Goal: Information Seeking & Learning: Learn about a topic

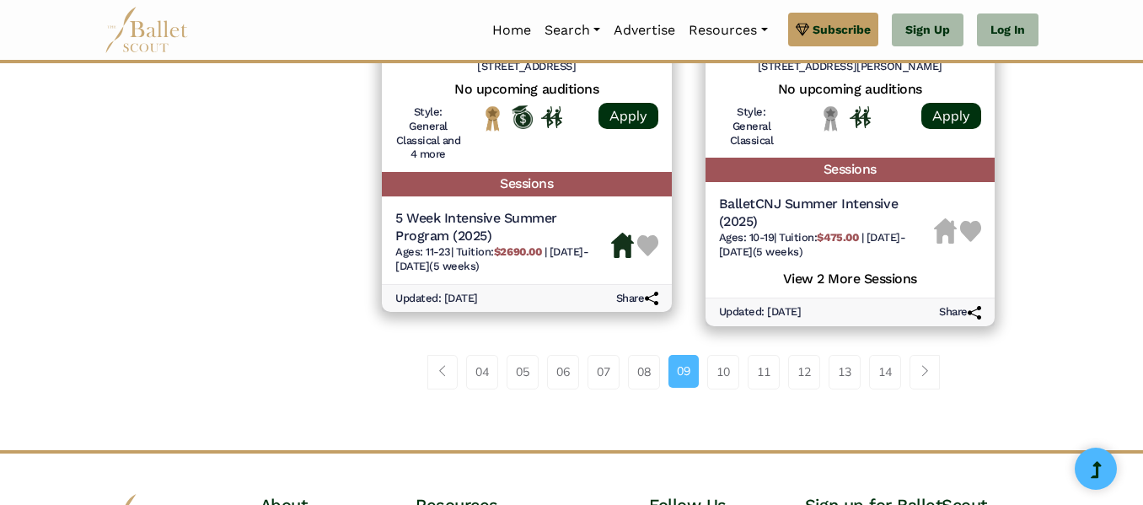
scroll to position [2562, 0]
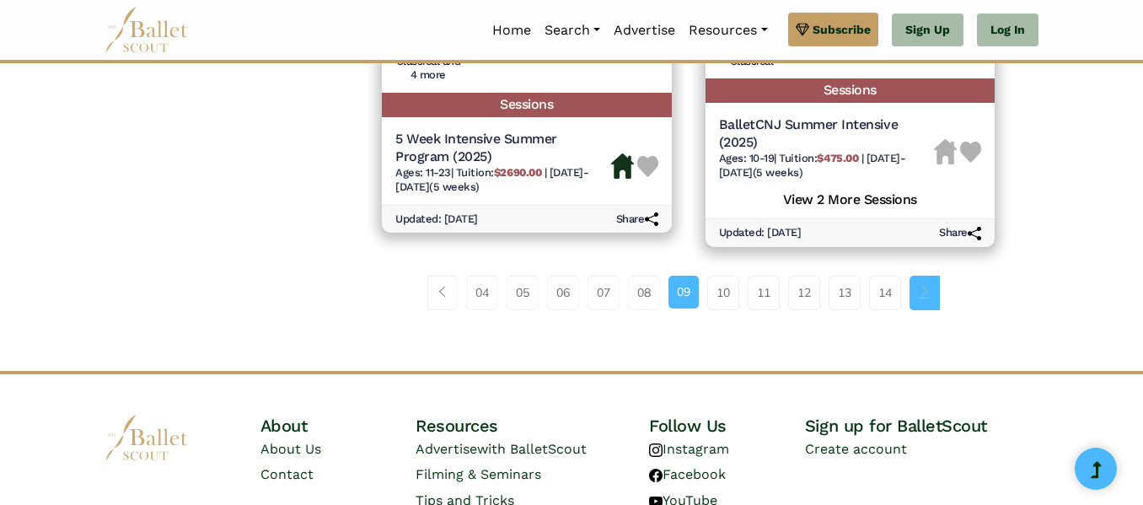
click at [925, 282] on link "Page navigation example" at bounding box center [924, 293] width 30 height 34
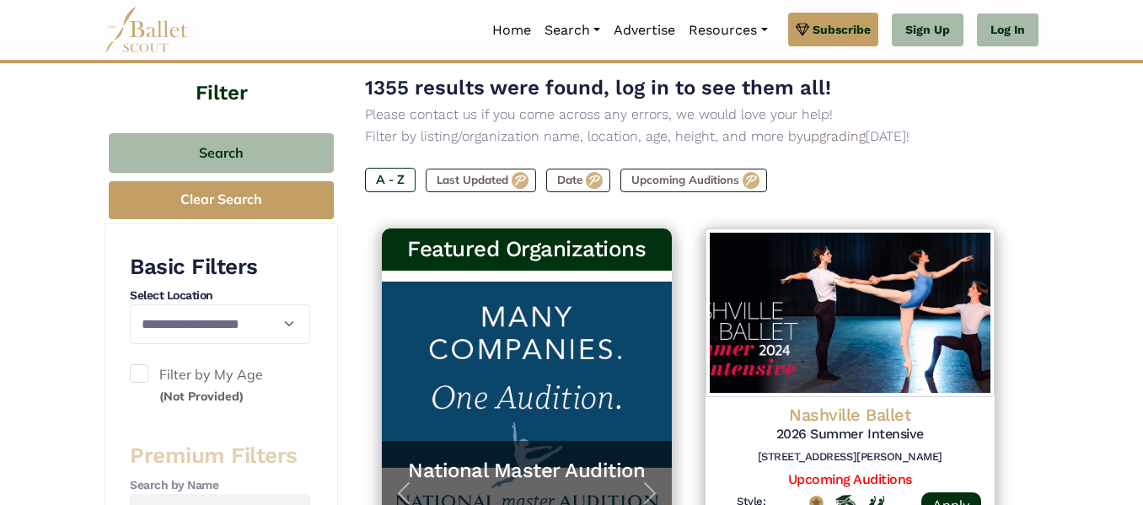
scroll to position [270, 0]
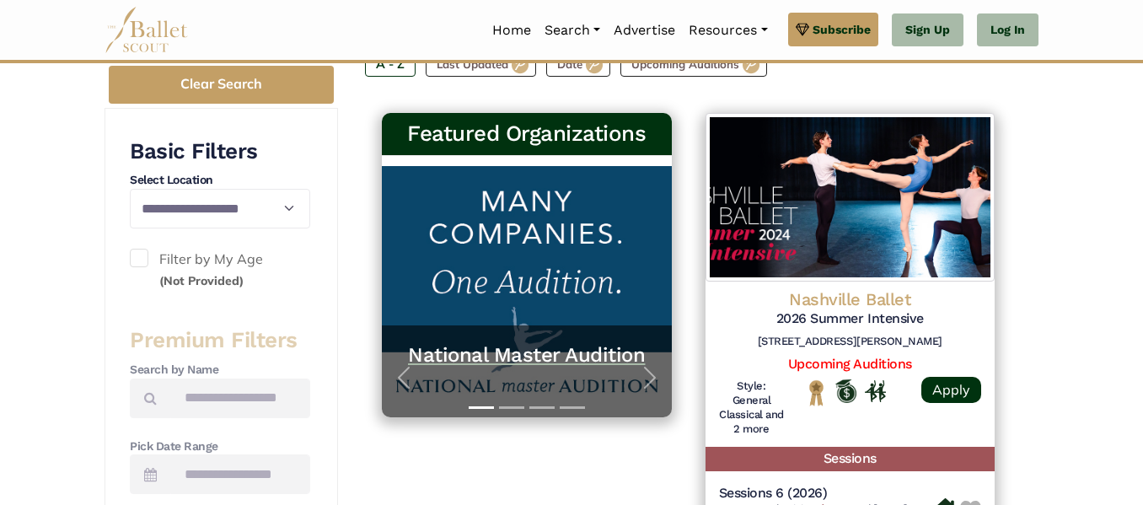
click at [528, 357] on h5 "National Master Audition" at bounding box center [527, 355] width 256 height 26
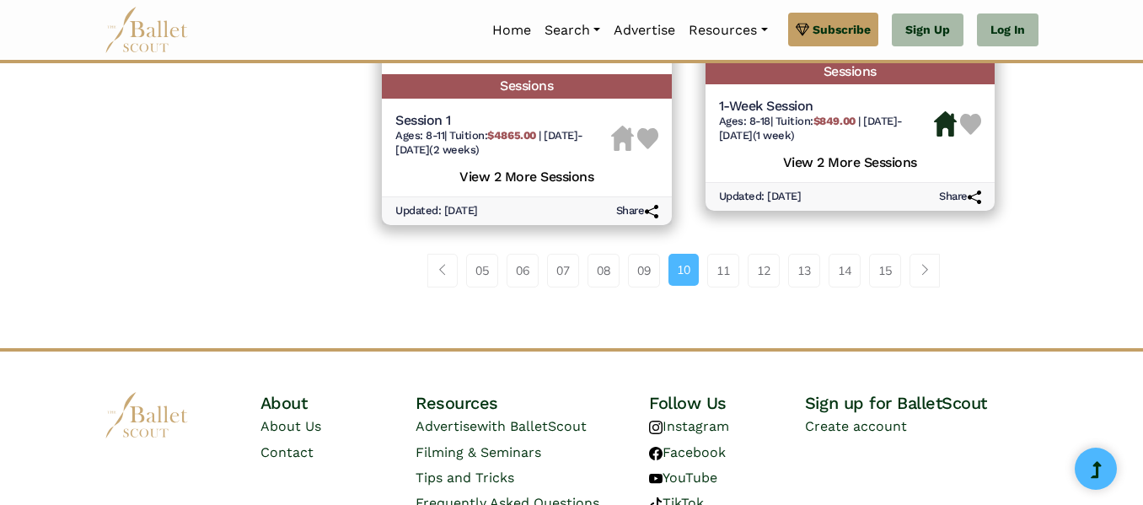
scroll to position [2664, 0]
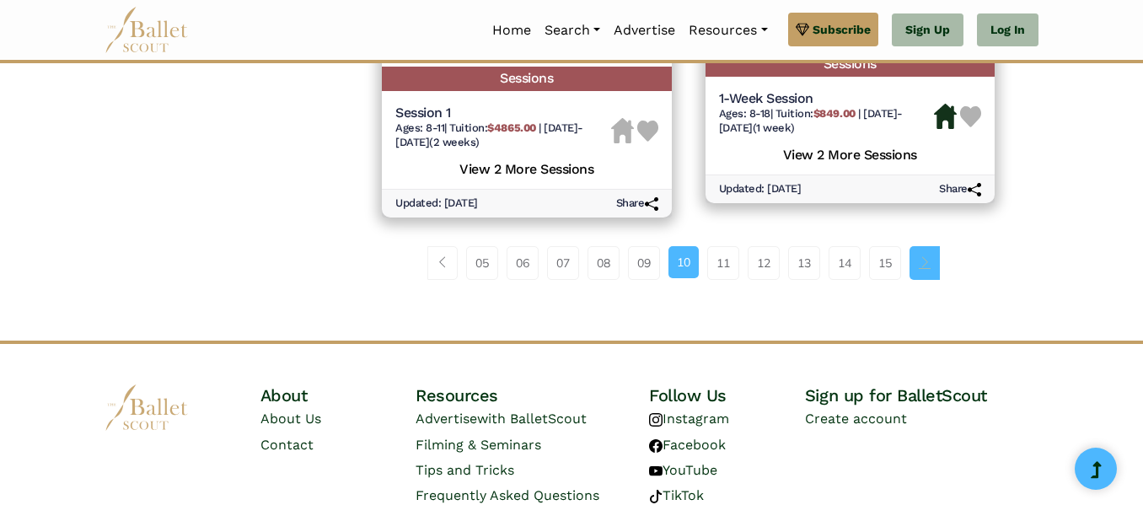
click at [927, 262] on span "Page navigation example" at bounding box center [925, 262] width 12 height 12
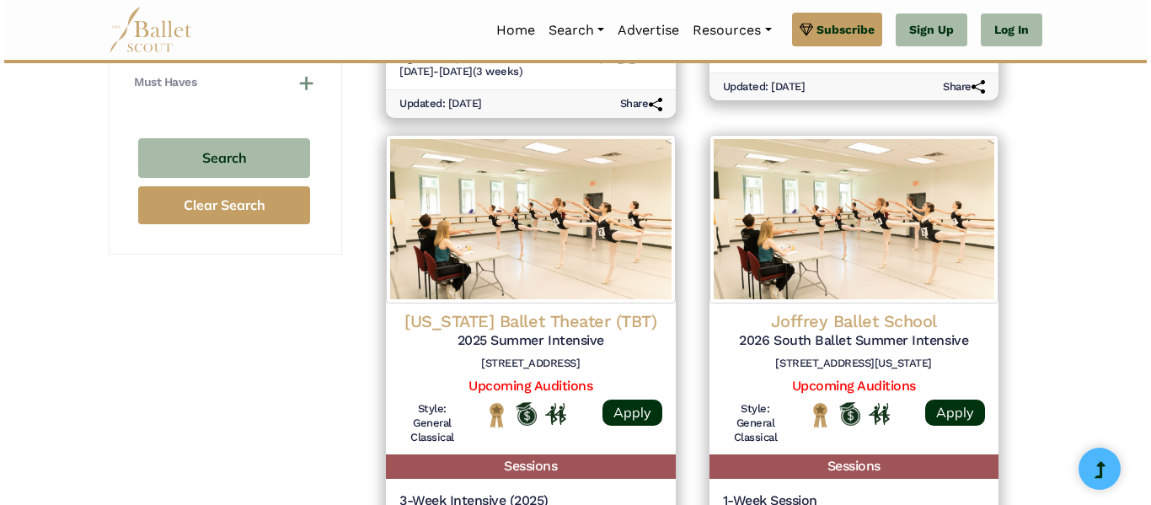
scroll to position [1247, 0]
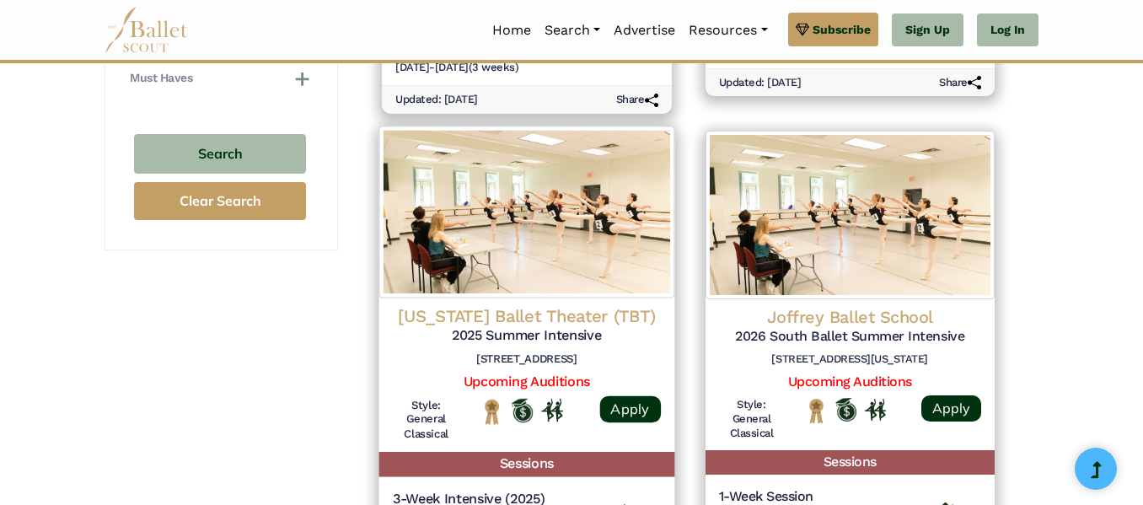
click at [557, 314] on h4 "[US_STATE] Ballet Theater (TBT)" at bounding box center [527, 316] width 268 height 23
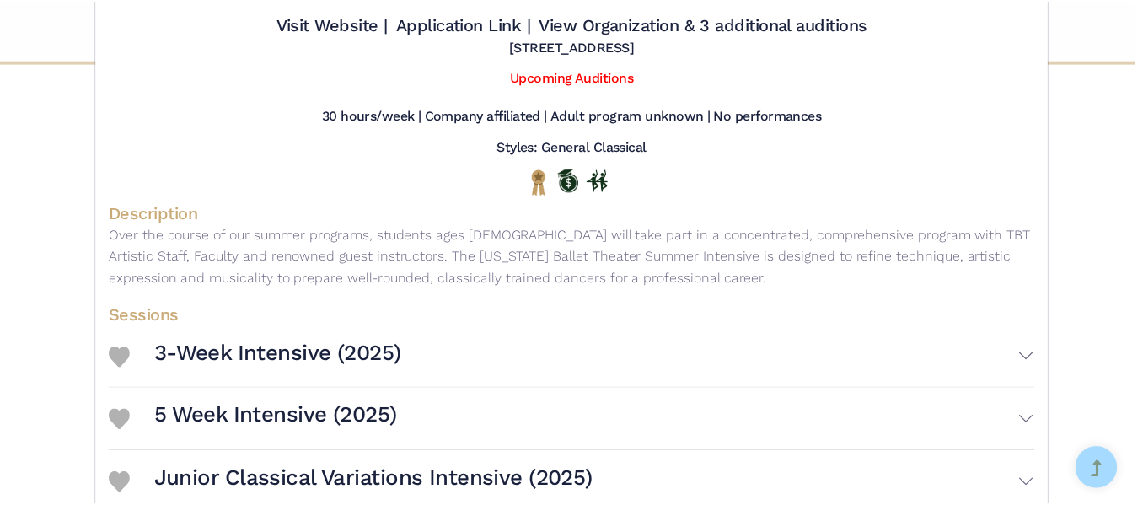
scroll to position [0, 0]
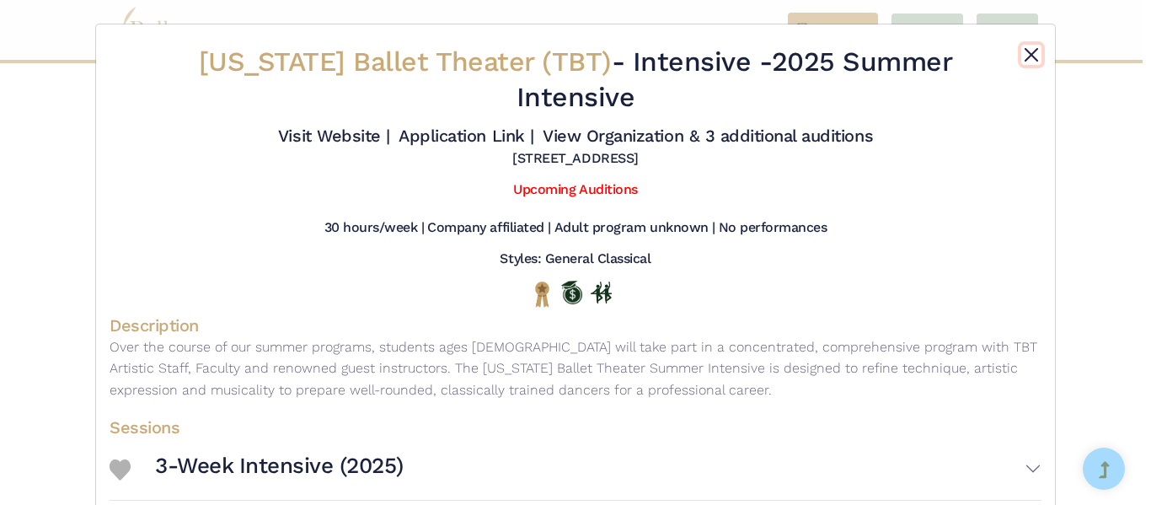
click at [1035, 56] on button "Close" at bounding box center [1032, 55] width 20 height 20
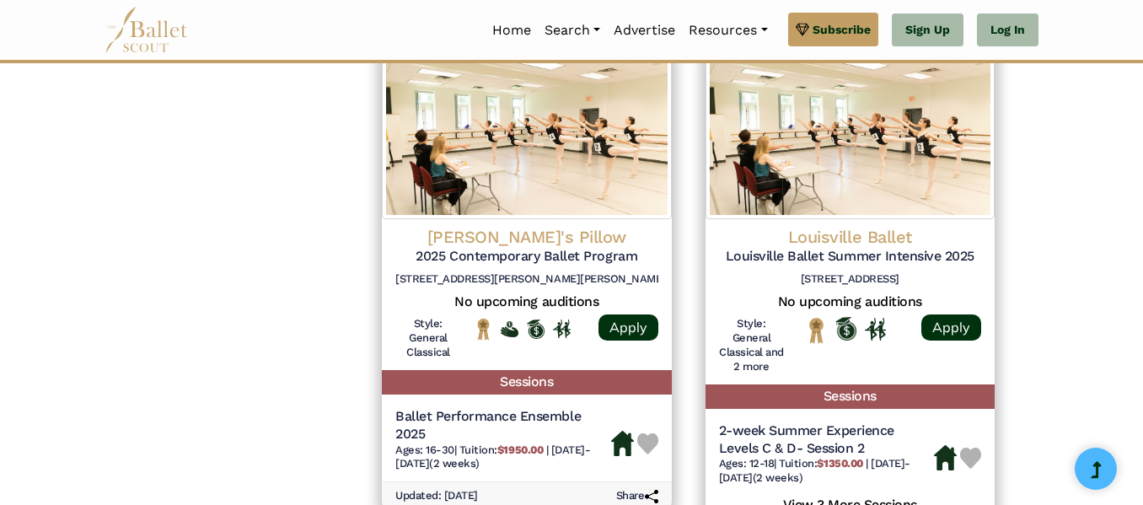
scroll to position [2360, 0]
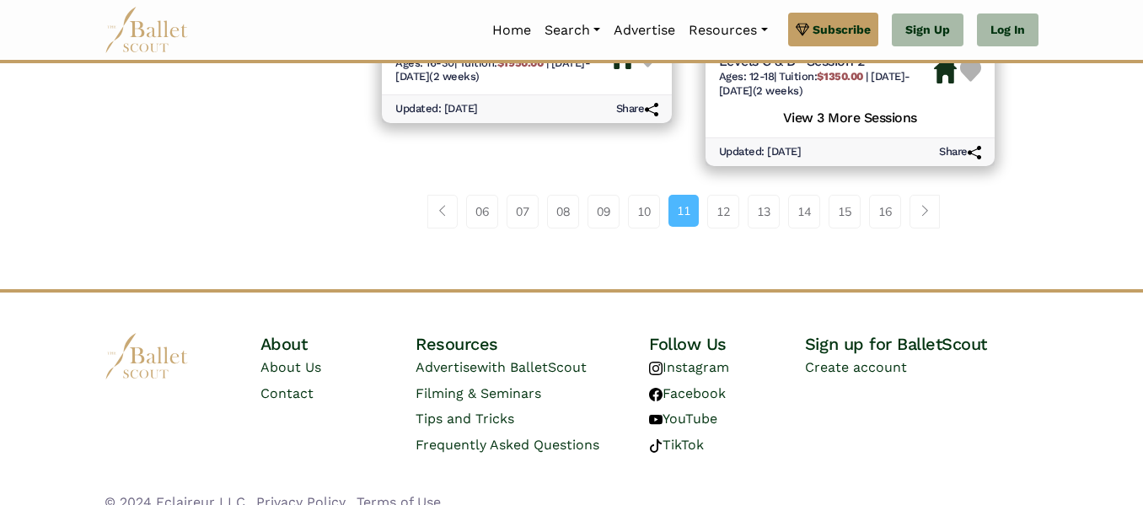
scroll to position [2690, 0]
